Goal: Task Accomplishment & Management: Manage account settings

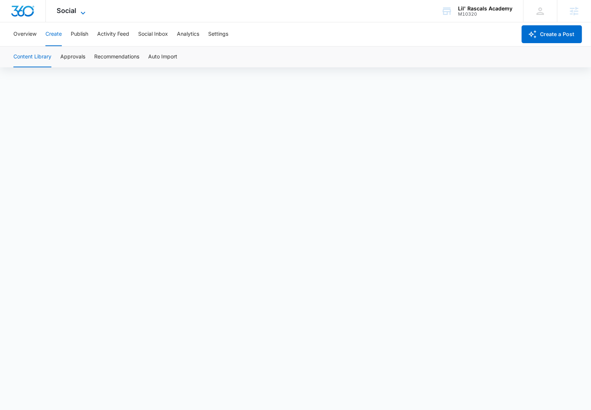
click at [79, 10] on icon at bounding box center [83, 13] width 9 height 9
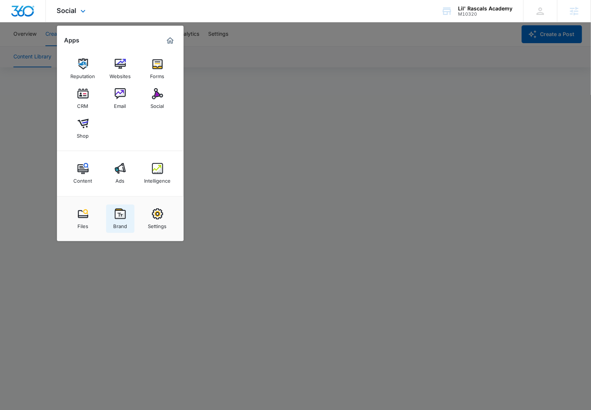
click at [127, 226] on div "Brand" at bounding box center [120, 225] width 14 height 10
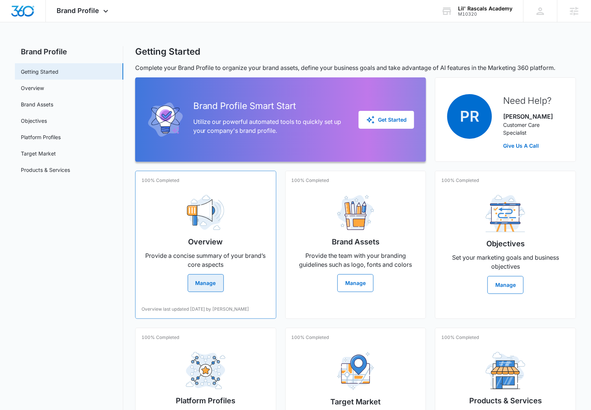
click at [213, 237] on h2 "Overview" at bounding box center [205, 241] width 35 height 11
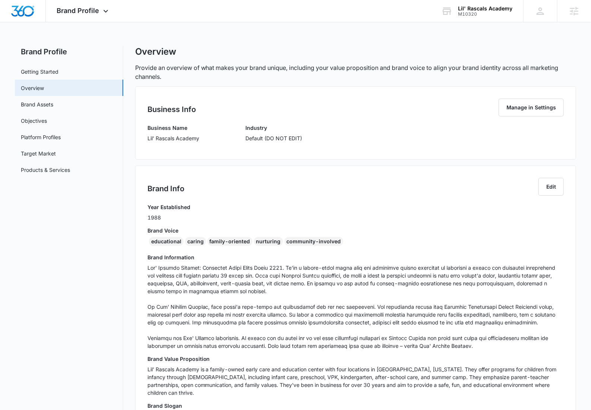
scroll to position [189, 0]
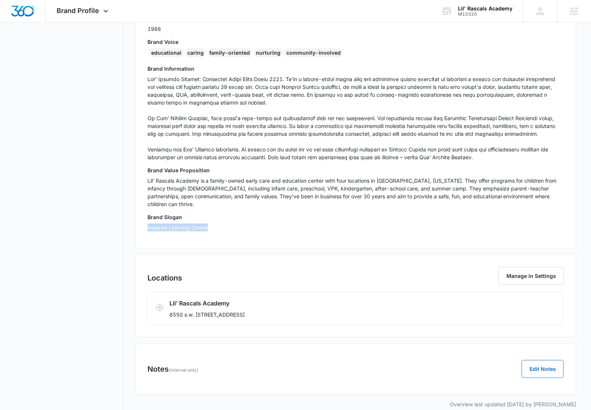
drag, startPoint x: 223, startPoint y: 217, endPoint x: 146, endPoint y: 223, distance: 77.7
click at [146, 223] on div "Brand Info Edit Year Established 1988 Brand Voice educational caring family-ori…" at bounding box center [355, 113] width 441 height 272
copy p "Inspired Learning Center"
click at [73, 10] on span "Brand Profile" at bounding box center [78, 11] width 42 height 8
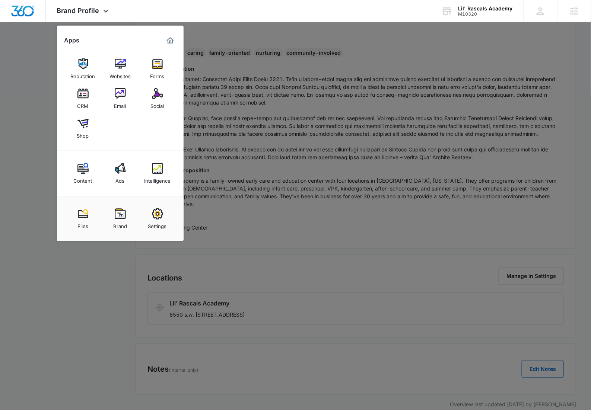
click at [156, 107] on div "Social" at bounding box center [157, 104] width 13 height 10
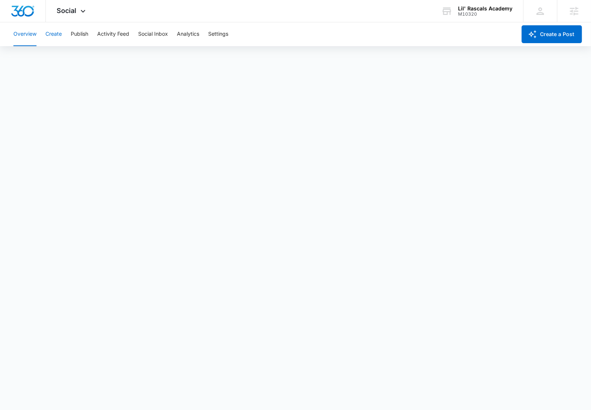
click at [55, 36] on button "Create" at bounding box center [53, 34] width 16 height 24
click at [80, 38] on button "Publish" at bounding box center [80, 34] width 18 height 24
drag, startPoint x: 39, startPoint y: 32, endPoint x: 61, endPoint y: 34, distance: 21.6
click at [39, 32] on div "Overview Create Publish Activity Feed Social Inbox Analytics Settings" at bounding box center [263, 34] width 508 height 24
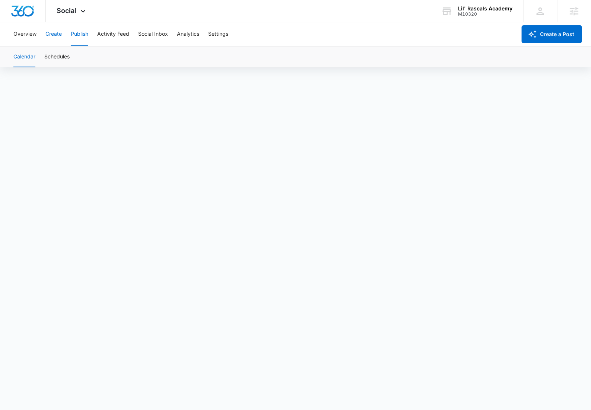
click at [61, 34] on button "Create" at bounding box center [53, 34] width 16 height 24
click at [69, 63] on button "Approvals" at bounding box center [72, 57] width 25 height 21
